Goal: Information Seeking & Learning: Learn about a topic

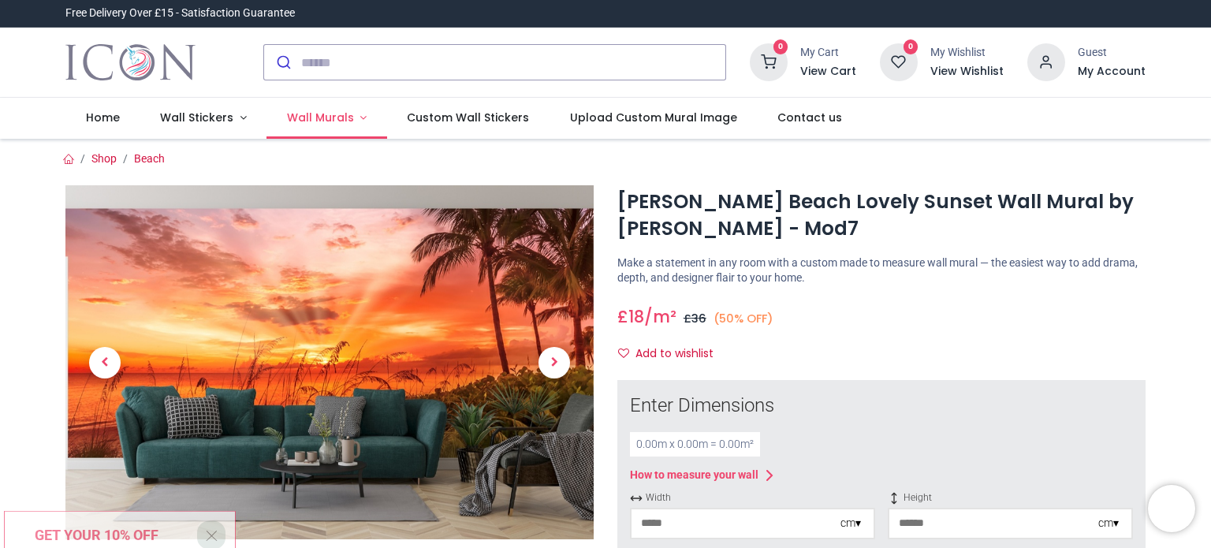
click at [293, 111] on span "Wall Murals" at bounding box center [320, 118] width 67 height 16
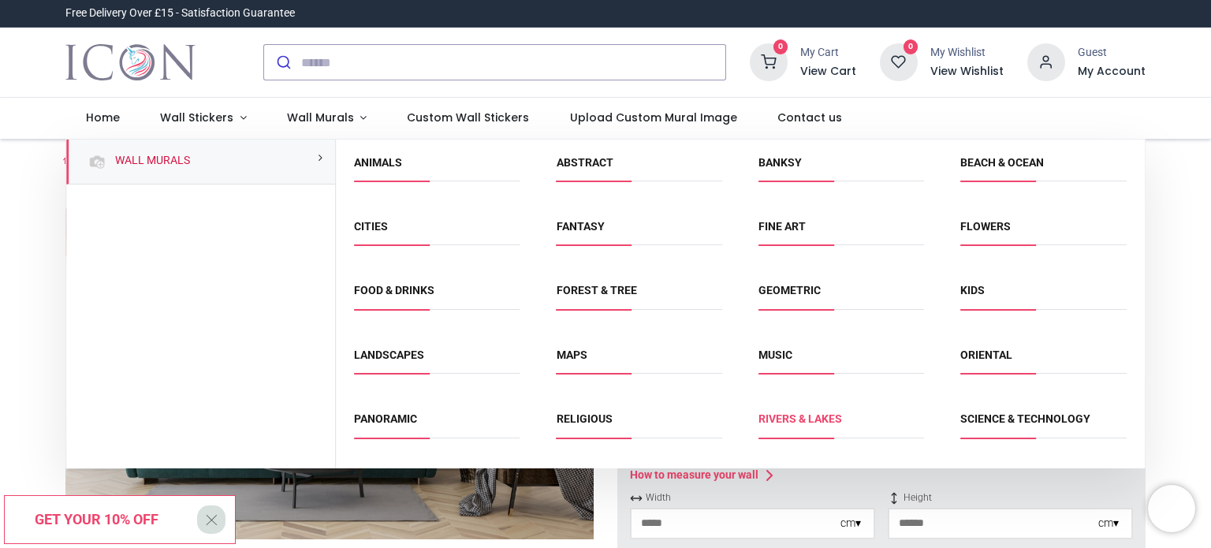
click at [813, 412] on link "Rivers & Lakes" at bounding box center [801, 418] width 84 height 13
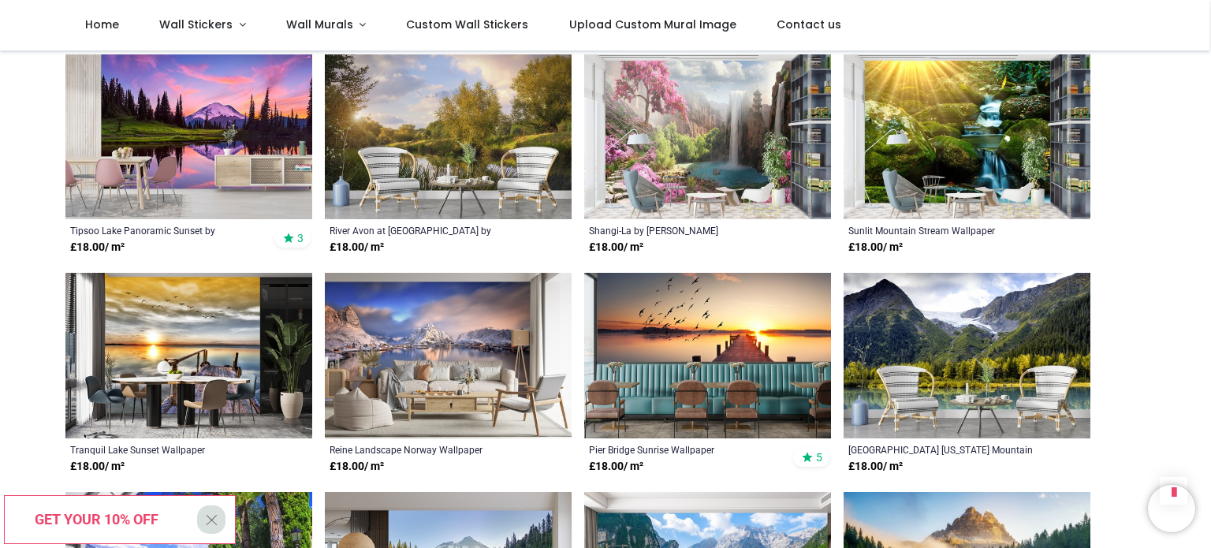
scroll to position [1302, 0]
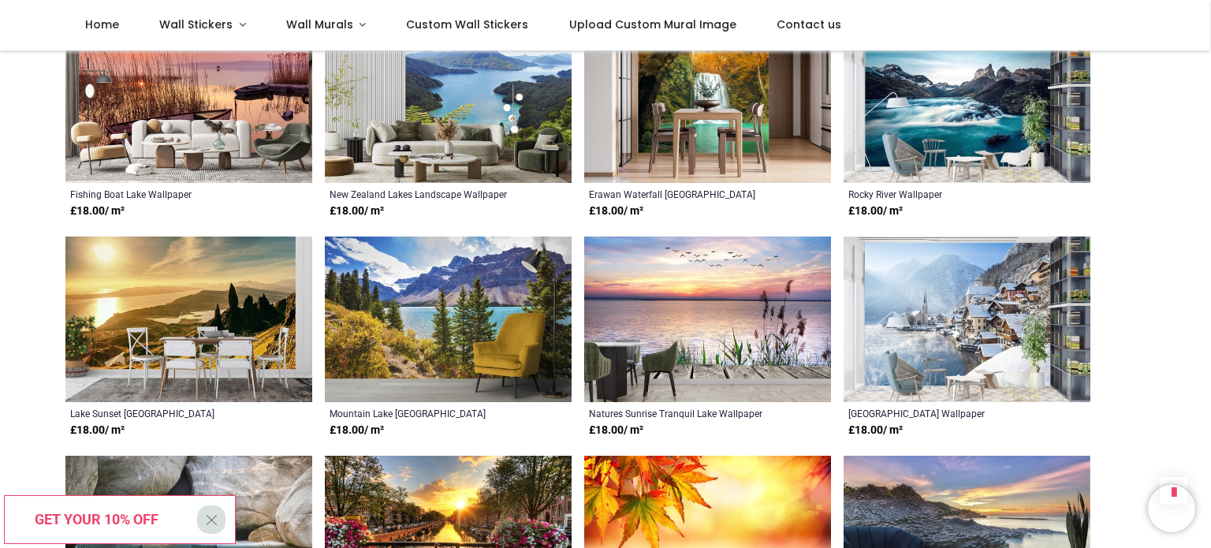
scroll to position [2135, 0]
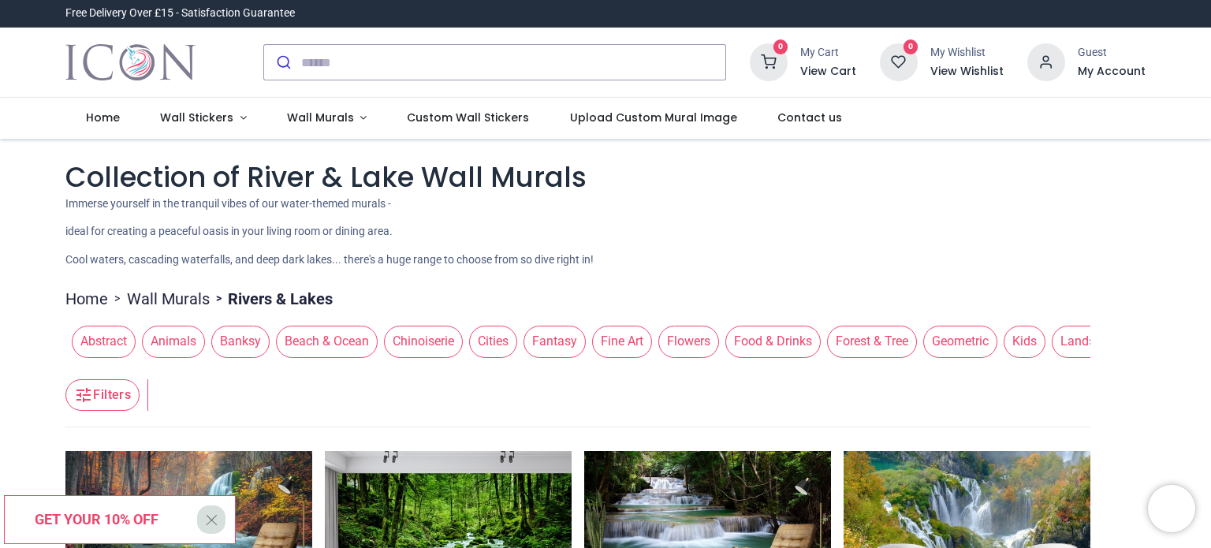
click at [1068, 326] on span "Landscapes" at bounding box center [1094, 342] width 85 height 32
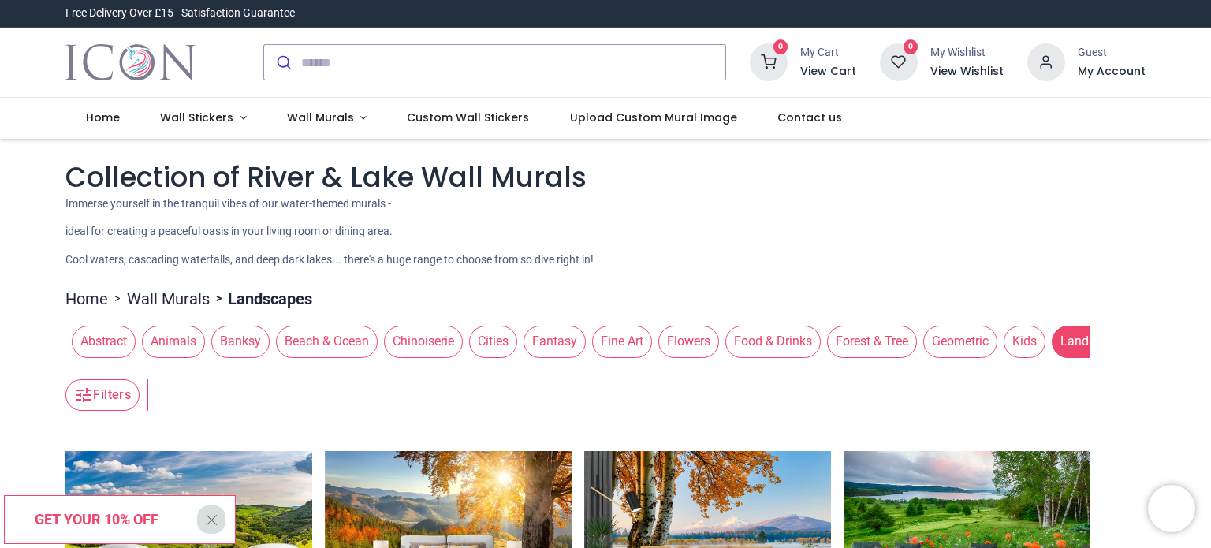
click at [613, 326] on span "Fine Art" at bounding box center [622, 342] width 60 height 32
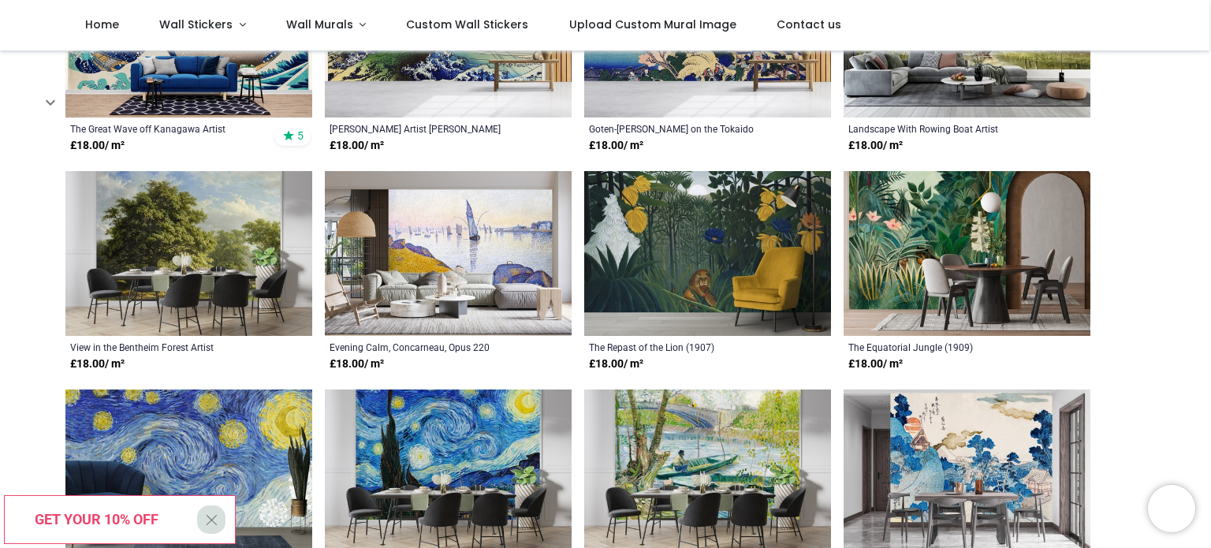
scroll to position [471, 0]
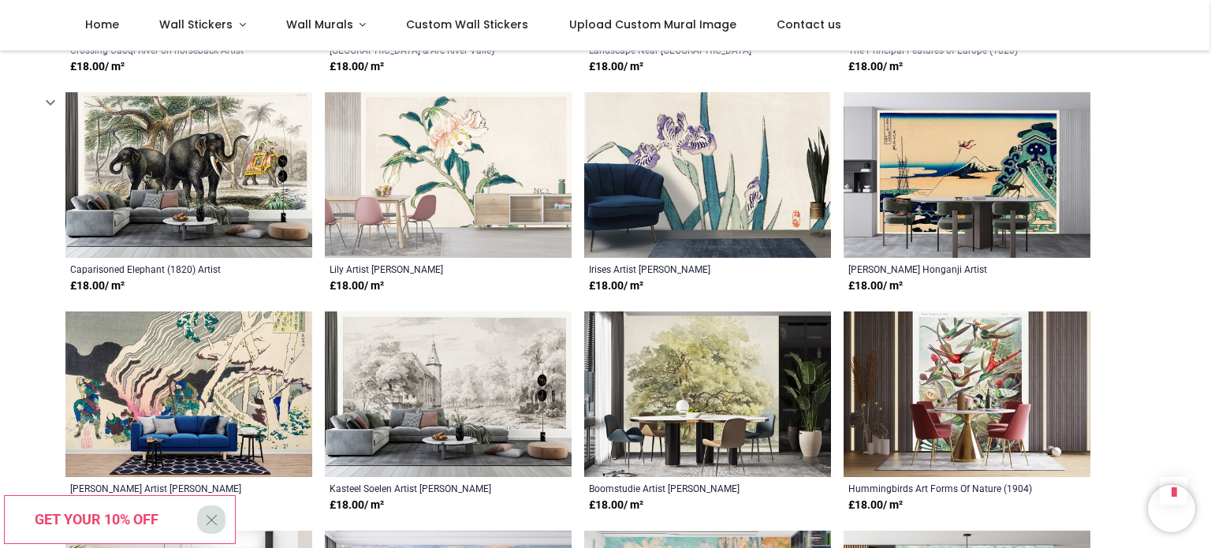
scroll to position [2803, 0]
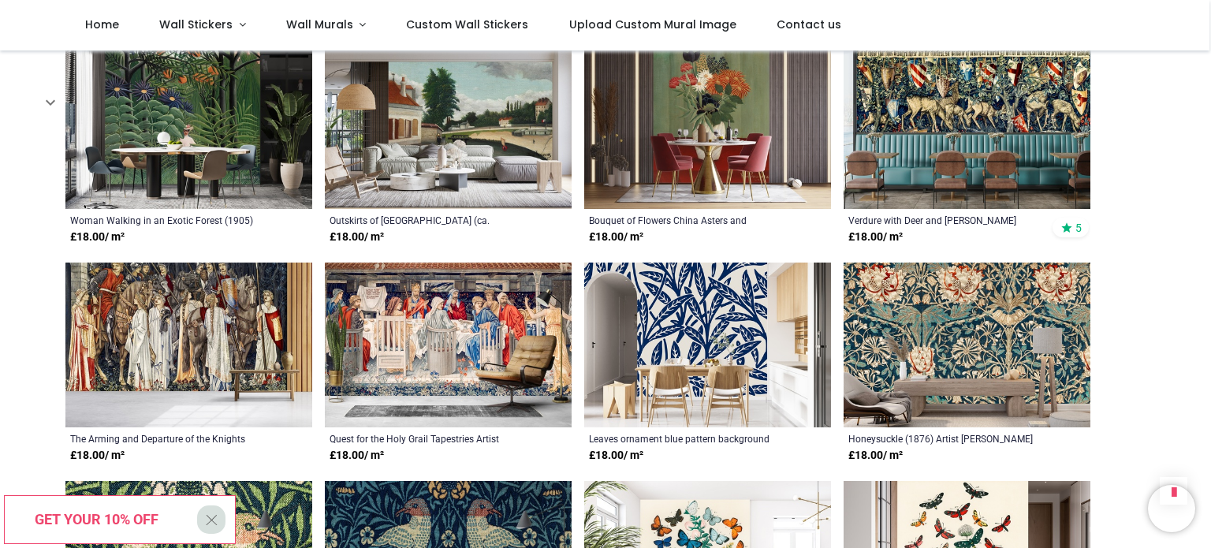
scroll to position [3073, 0]
